Goal: Navigation & Orientation: Go to known website

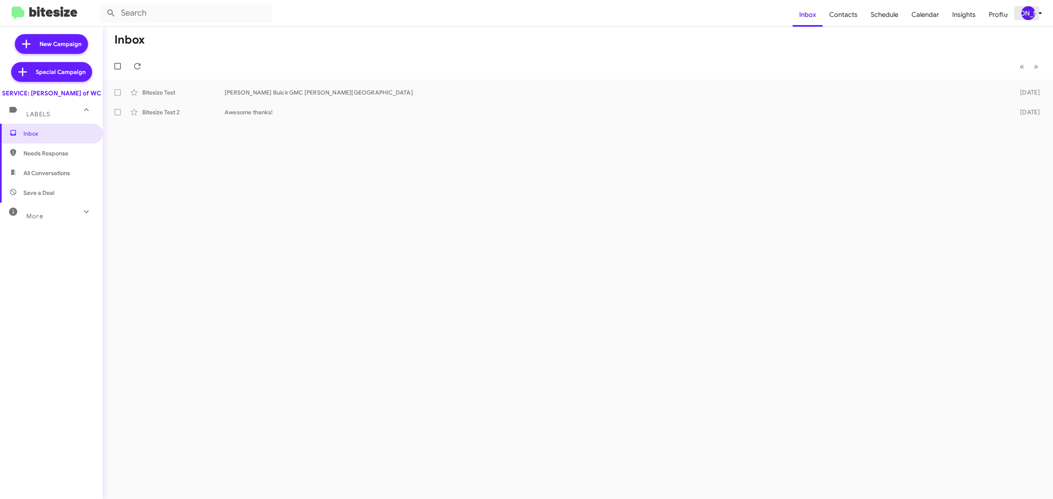
click at [1031, 10] on div "[PERSON_NAME]" at bounding box center [1028, 13] width 14 height 14
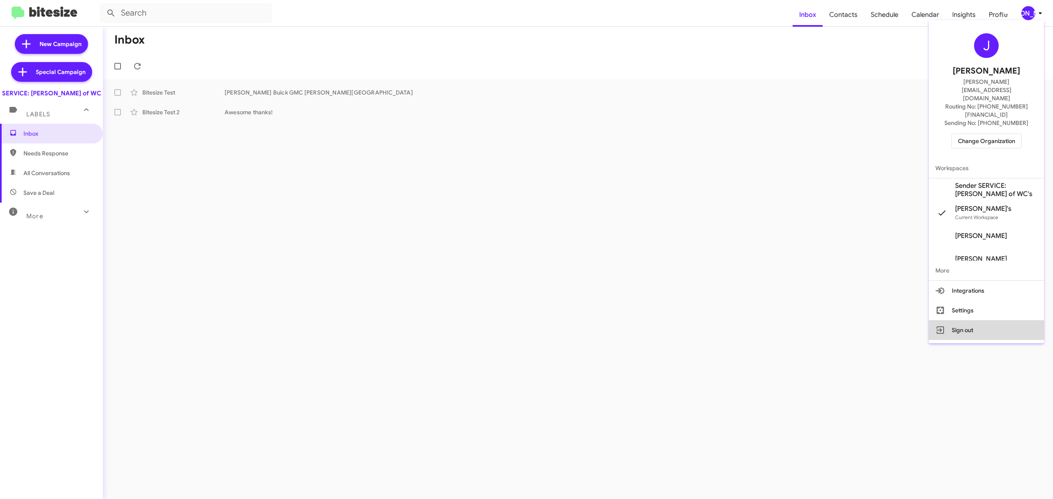
click at [963, 320] on button "Sign out" at bounding box center [986, 330] width 115 height 20
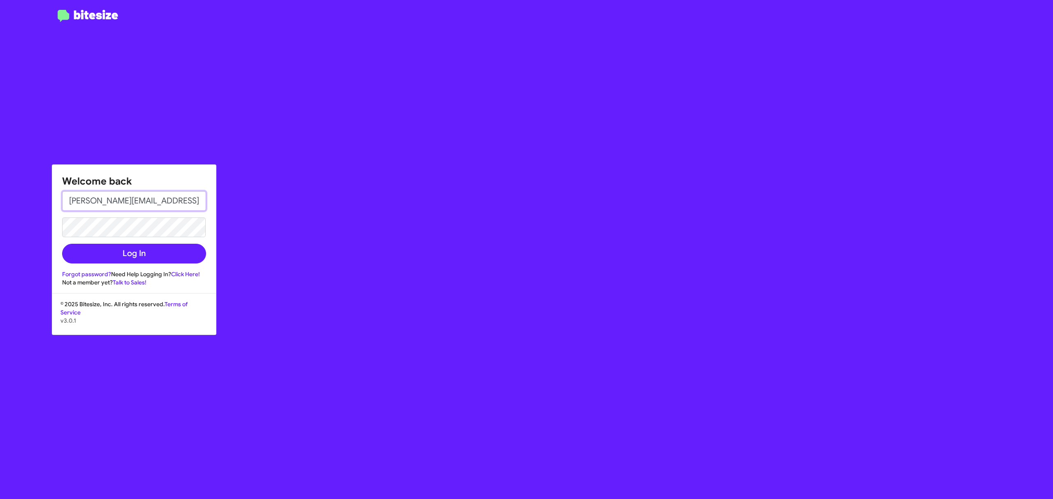
click at [162, 204] on input "[PERSON_NAME][EMAIL_ADDRESS][DOMAIN_NAME]" at bounding box center [134, 201] width 144 height 20
type input "[EMAIL_ADDRESS][DOMAIN_NAME]"
click at [155, 254] on button "Log In" at bounding box center [134, 254] width 144 height 20
